Goal: Task Accomplishment & Management: Use online tool/utility

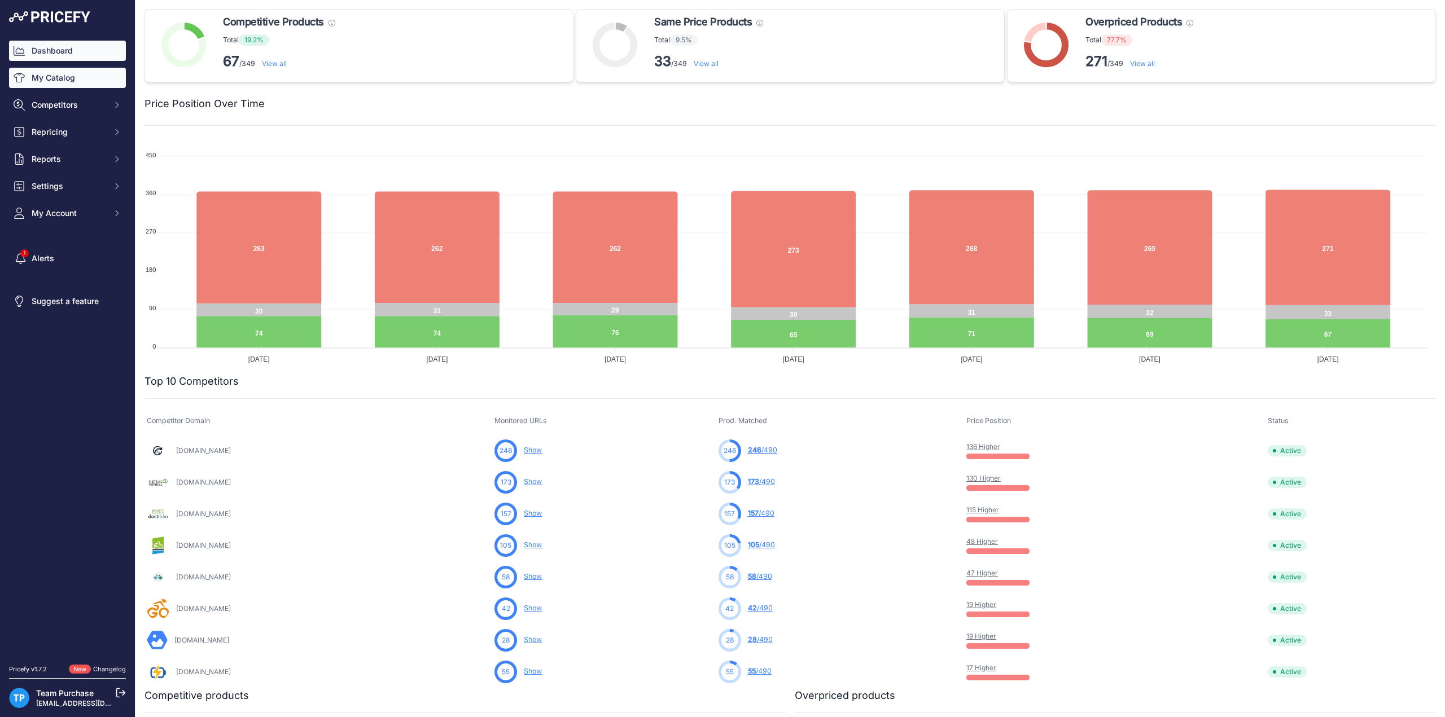
click at [55, 78] on link "My Catalog" at bounding box center [67, 78] width 117 height 20
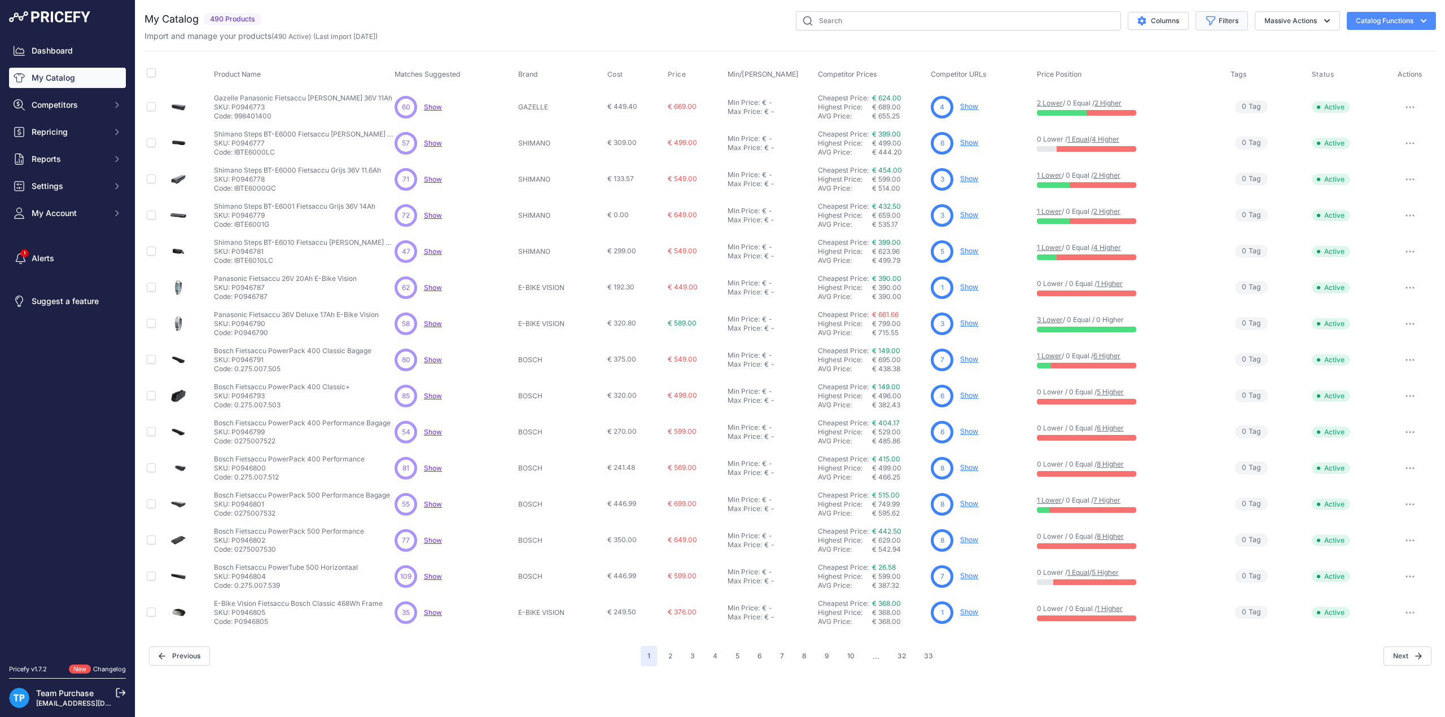
click at [1226, 27] on button "Filters" at bounding box center [1221, 20] width 52 height 19
click at [1224, 165] on select "Select an option AEG ANSMANN BAFANG BASIL BATAVUS BMZ BOSCH BRINCKERS COMPATIBL…" at bounding box center [1184, 158] width 108 height 19
select select "COMPATIBLE"
click at [1130, 149] on select "Select an option AEG ANSMANN BAFANG BASIL BATAVUS BMZ BOSCH BRINCKERS COMPATIBL…" at bounding box center [1184, 158] width 108 height 19
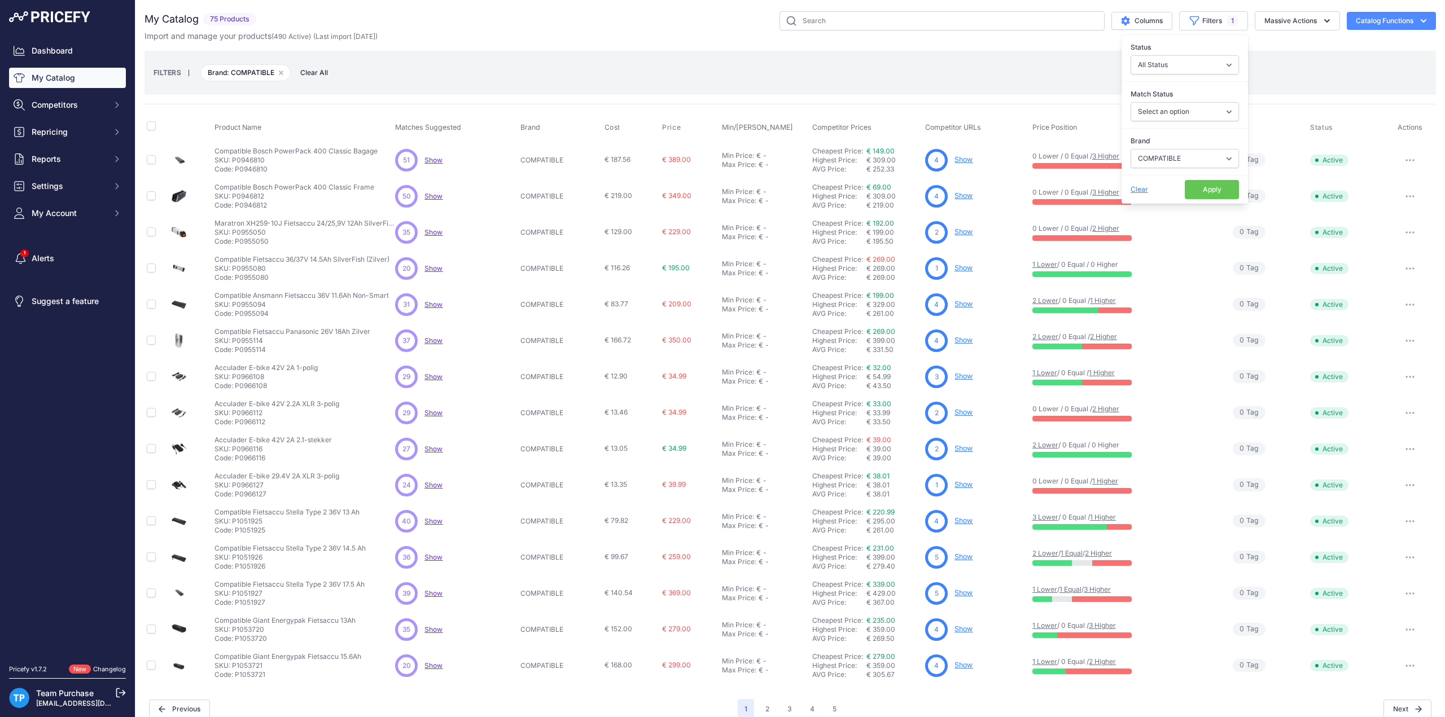
click at [1210, 188] on button "Apply" at bounding box center [1212, 189] width 54 height 19
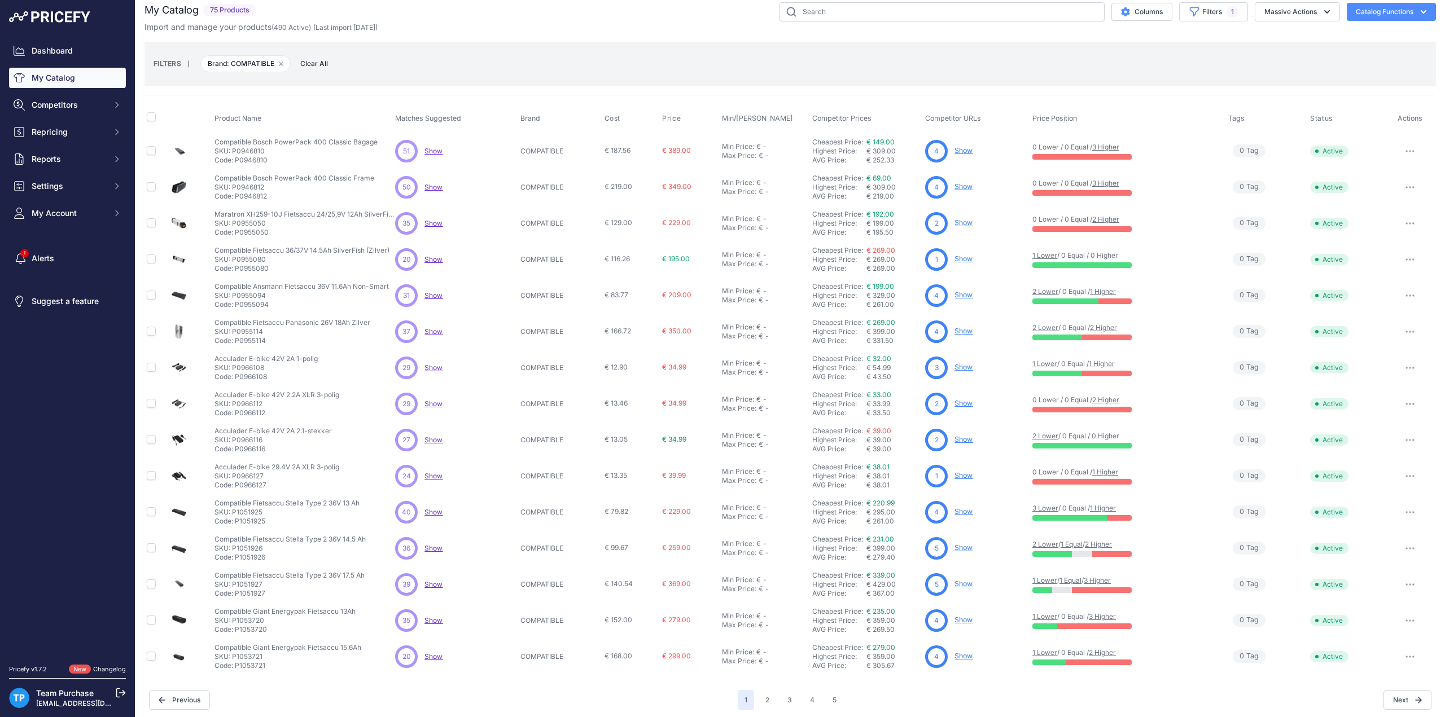
scroll to position [11, 0]
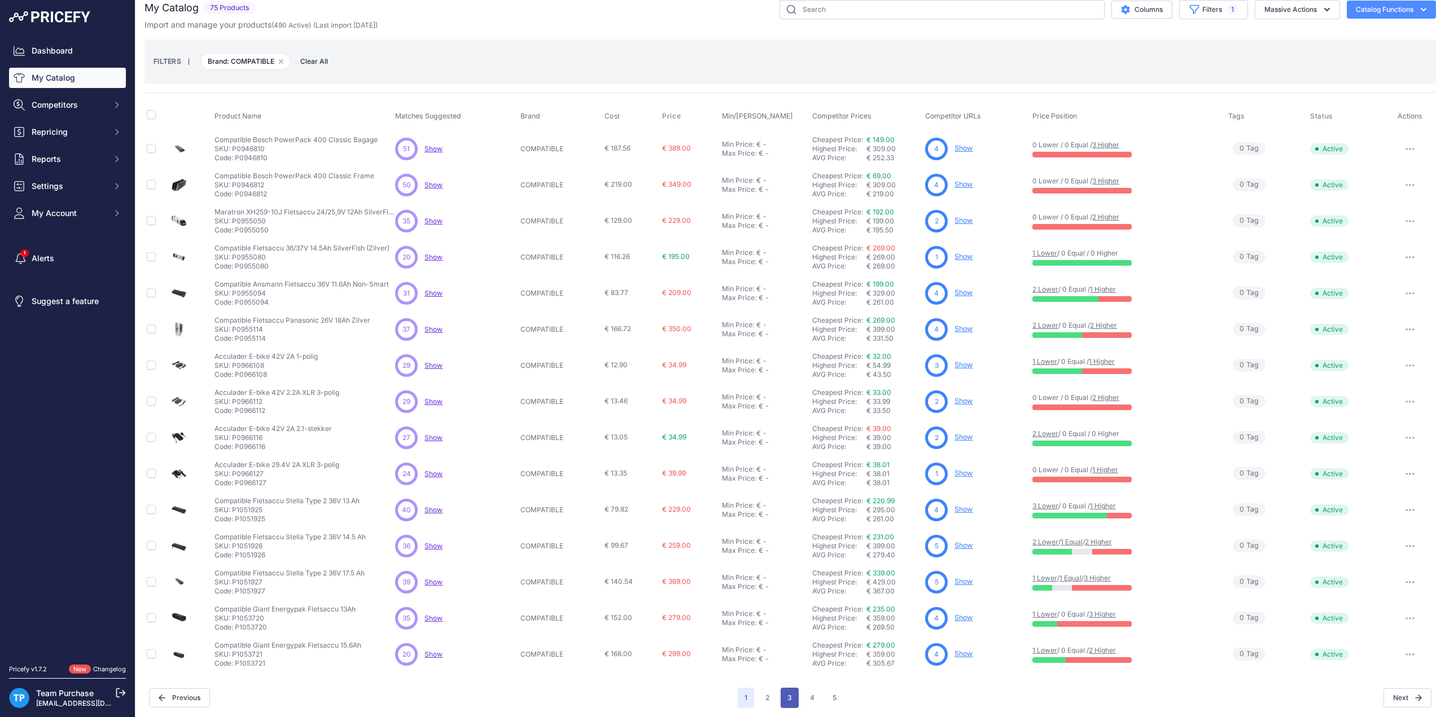
click at [781, 690] on button "3" at bounding box center [790, 698] width 18 height 20
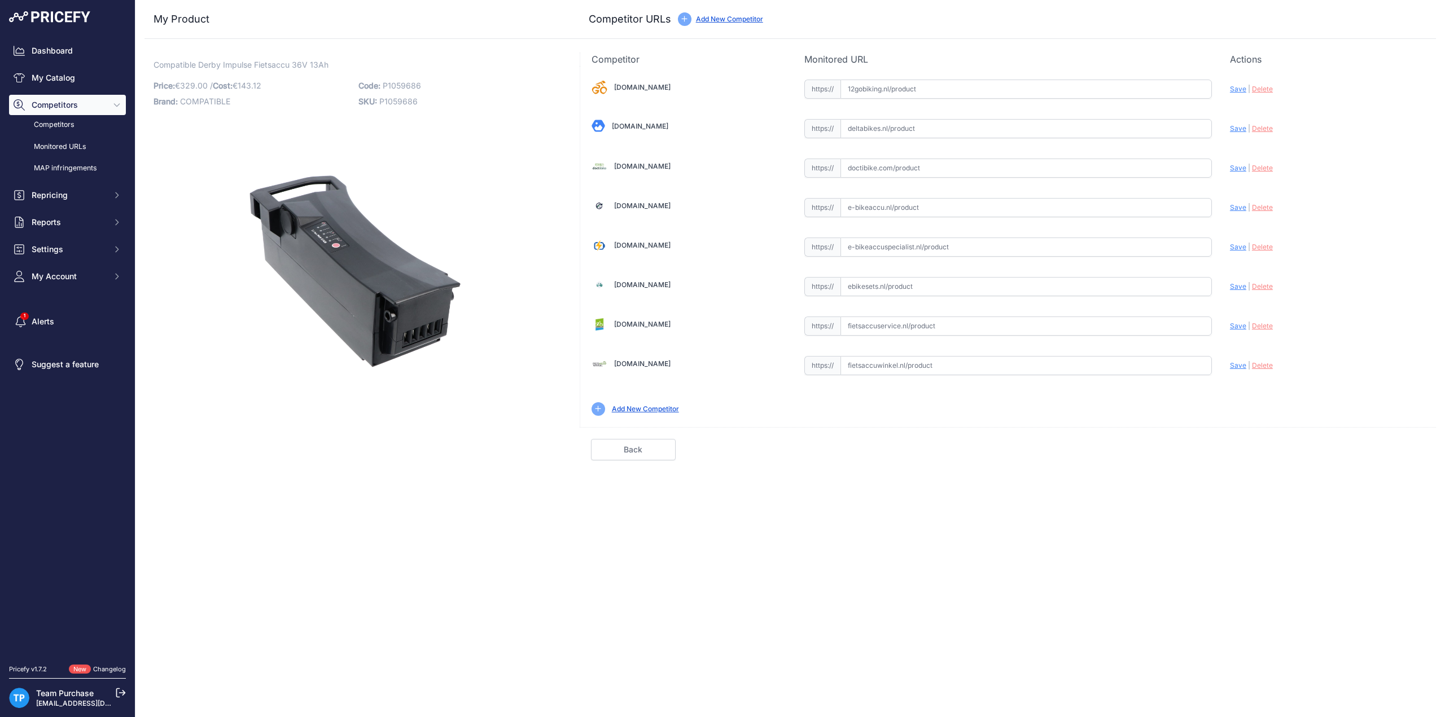
click at [1000, 370] on input "text" at bounding box center [1025, 365] width 371 height 19
paste input "https://www.fietsaccuwinkel.nl/compatible-accu-raleigh-impulse-13ah"
click at [1239, 365] on span "Save" at bounding box center [1238, 365] width 16 height 8
type input "https://www.fietsaccuwinkel.nl/compatible-accu-raleigh-impulse-13ah?prirule_jds…"
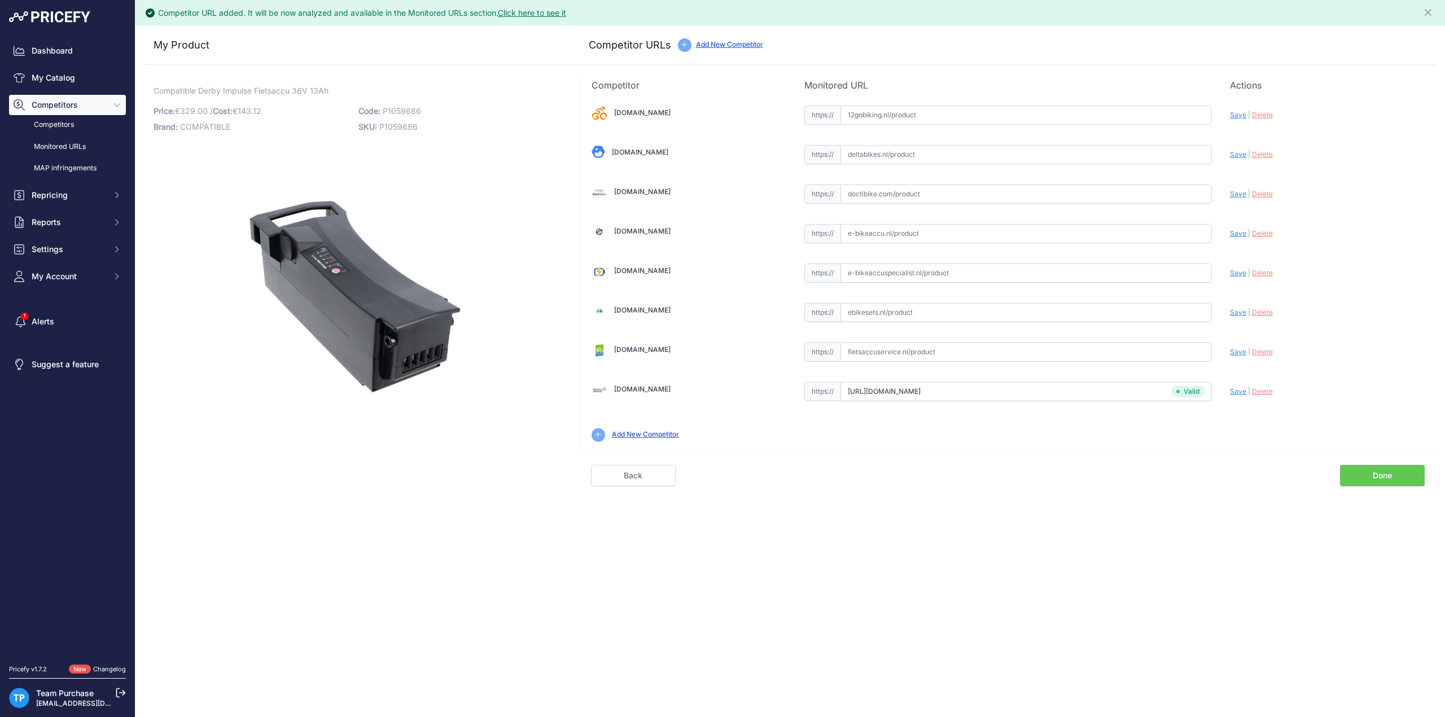
click at [1384, 474] on link "Done" at bounding box center [1382, 475] width 85 height 21
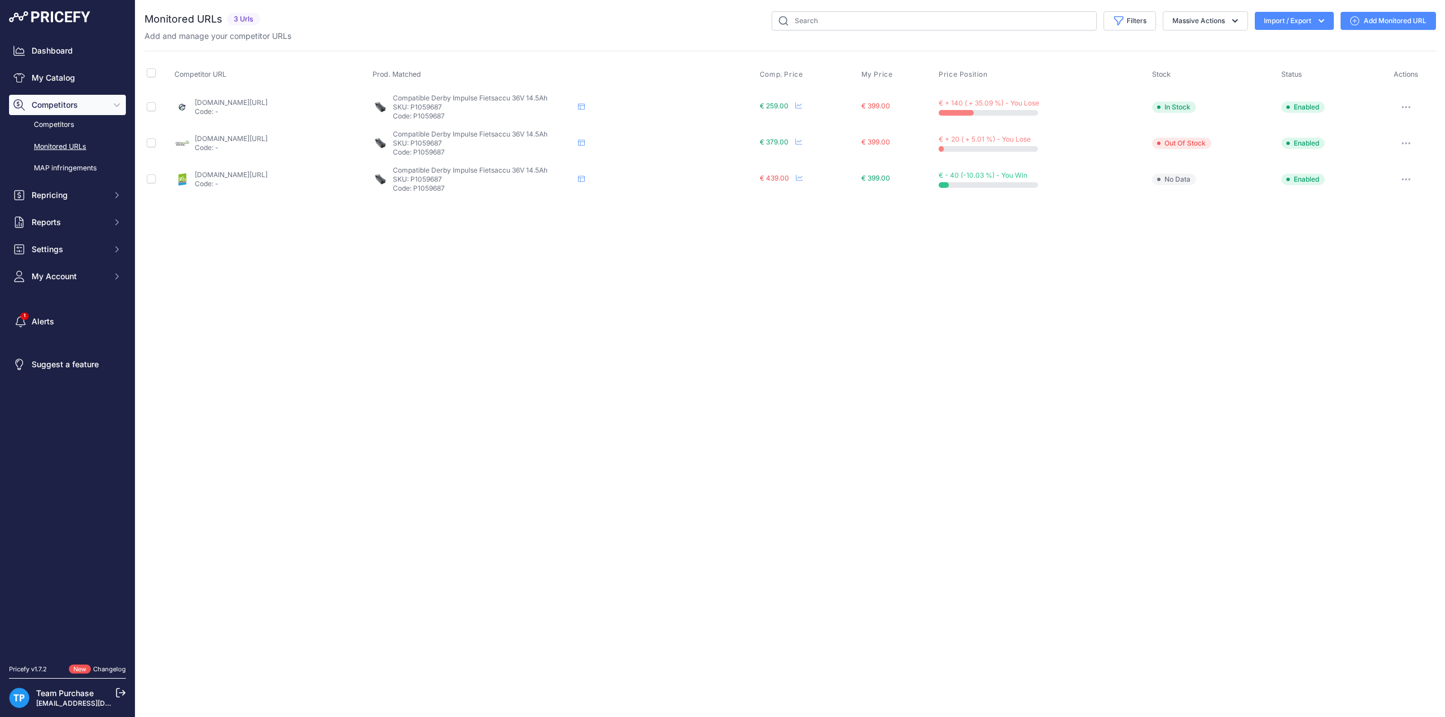
click at [609, 353] on div "Close You are not connected to the internet." at bounding box center [789, 358] width 1309 height 717
click at [1392, 22] on link "Add Monitored URL" at bounding box center [1387, 21] width 95 height 18
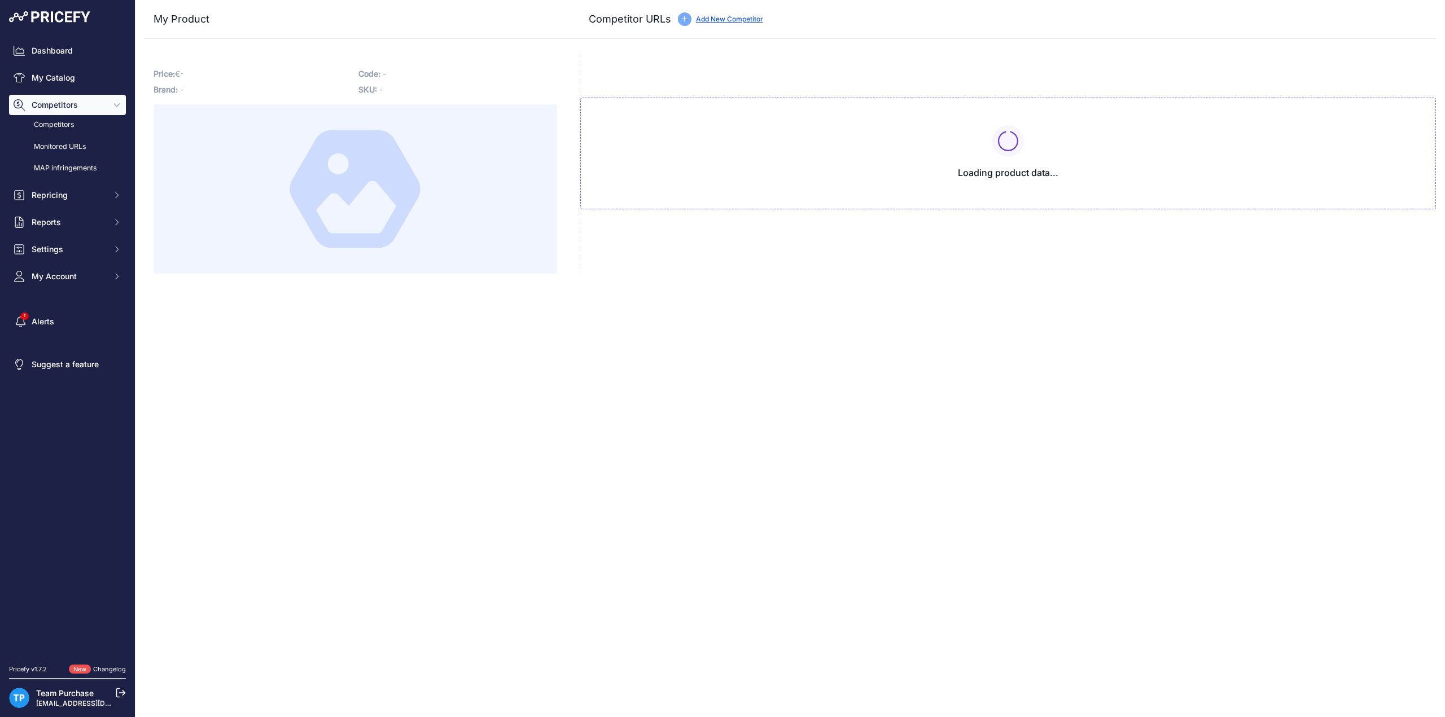
type input "[DOMAIN_NAME][URL]"
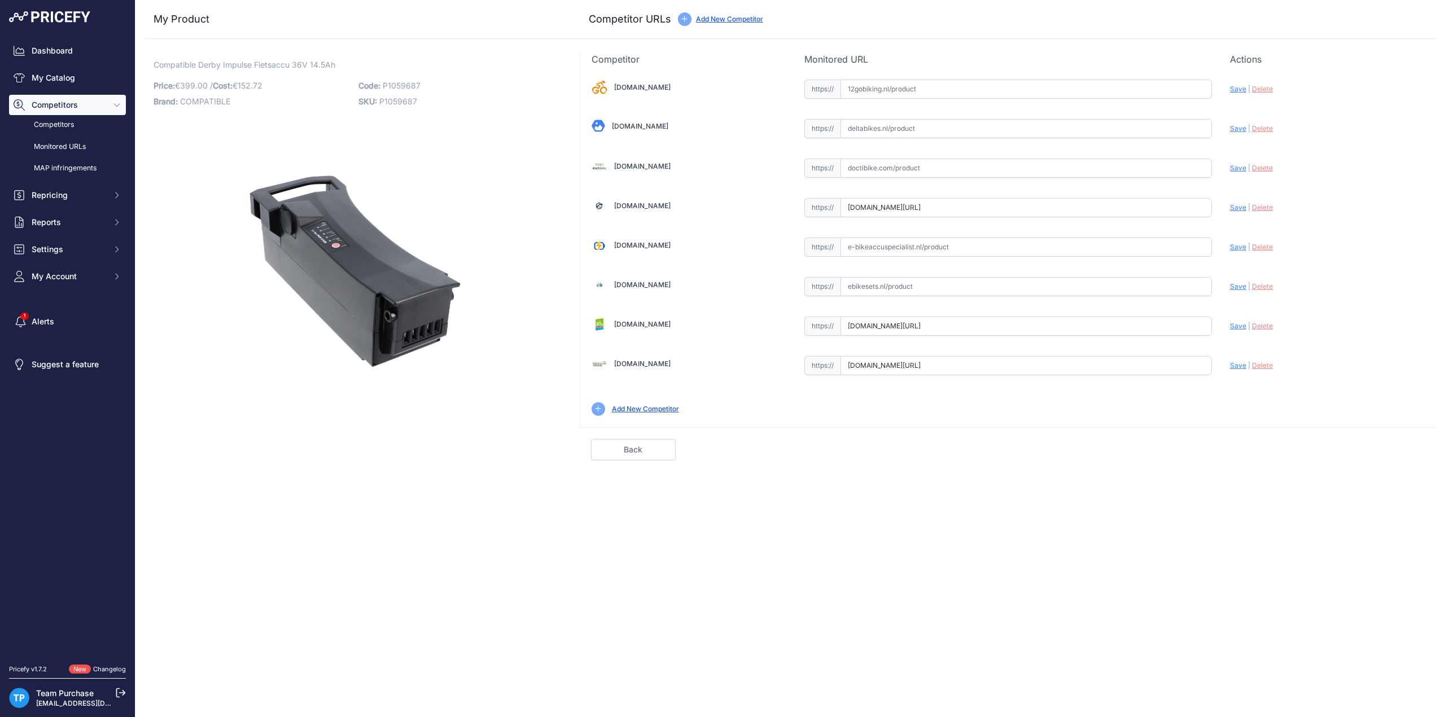
click at [889, 292] on input "text" at bounding box center [1025, 286] width 371 height 19
click at [898, 245] on input "text" at bounding box center [1025, 247] width 371 height 19
paste input "[URL][DOMAIN_NAME]"
click at [1233, 244] on span "Save" at bounding box center [1238, 247] width 16 height 8
type input "[URL][DOMAIN_NAME]"
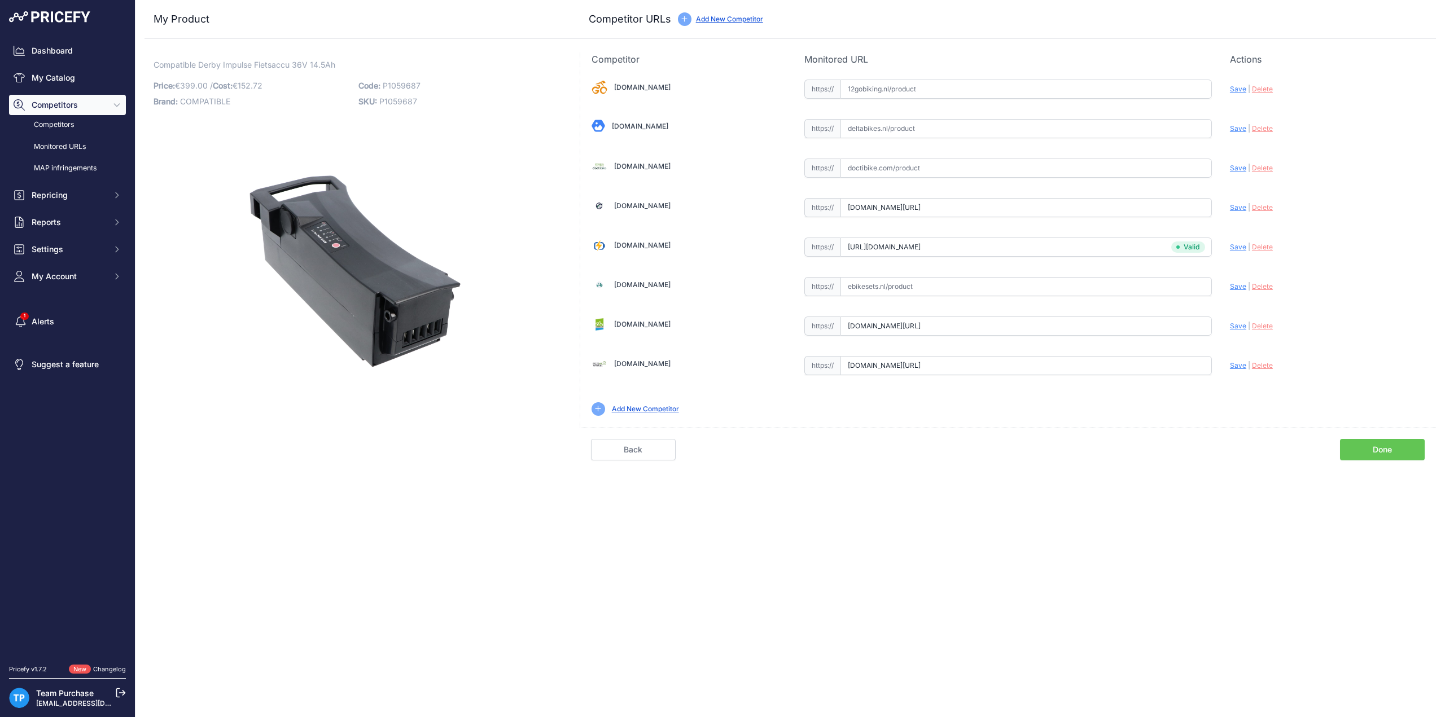
click at [800, 522] on div "Competitor URL added. It will be now analyzed and available in the Monitored UR…" at bounding box center [789, 358] width 1309 height 717
click at [492, 41] on div "My Product Competitor URLs Price: 399.00" at bounding box center [789, 230] width 1291 height 461
